Goal: Transaction & Acquisition: Purchase product/service

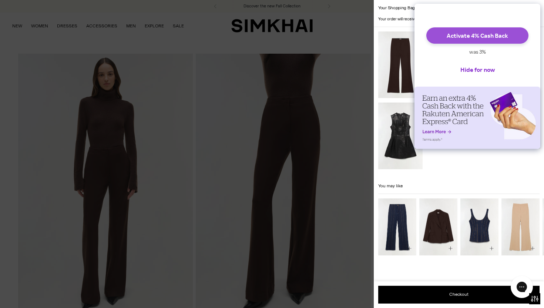
click at [495, 41] on button "Activate 4% Cash Back" at bounding box center [478, 35] width 102 height 16
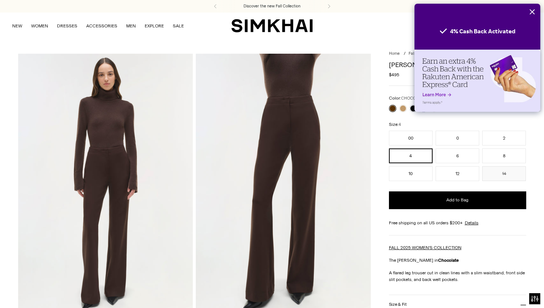
click at [531, 12] on icon "Close" at bounding box center [533, 12] width 6 height 6
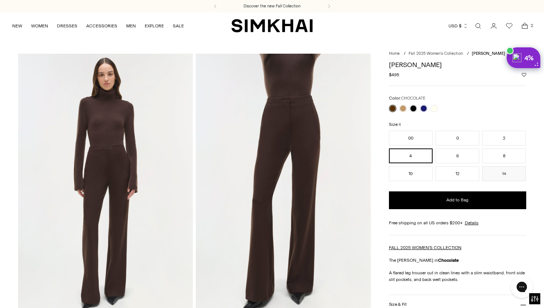
click at [526, 29] on icon "Open cart modal" at bounding box center [525, 25] width 10 height 7
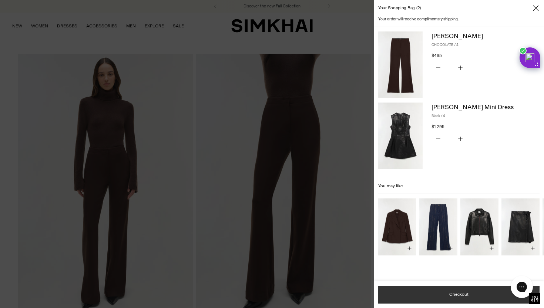
click at [440, 297] on button "Checkout" at bounding box center [458, 295] width 161 height 18
